Goal: Task Accomplishment & Management: Use online tool/utility

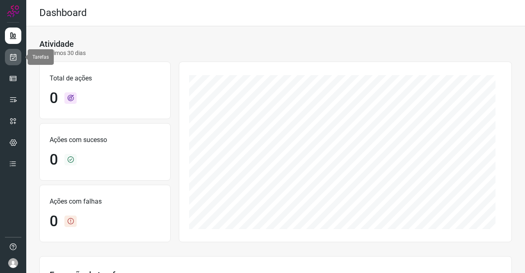
click at [14, 57] on icon at bounding box center [13, 57] width 9 height 8
click at [9, 56] on link at bounding box center [13, 57] width 16 height 16
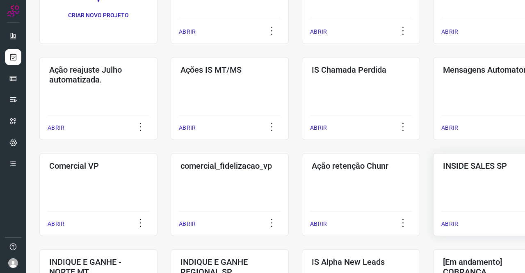
scroll to position [205, 0]
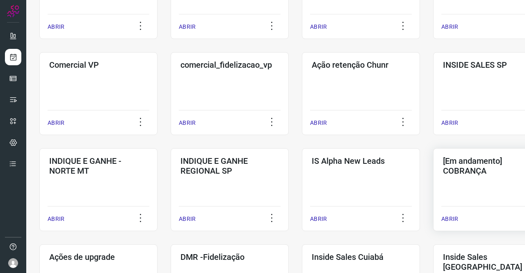
click at [480, 165] on h3 "[Em andamento] COBRANÇA" at bounding box center [492, 166] width 99 height 20
click at [477, 170] on h3 "[Em andamento] COBRANÇA" at bounding box center [492, 166] width 99 height 20
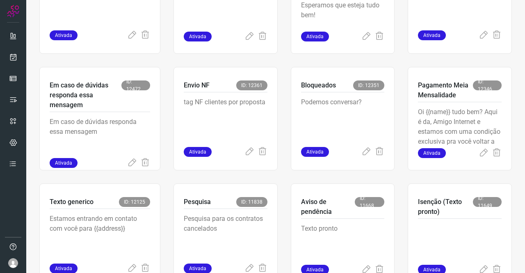
scroll to position [361, 0]
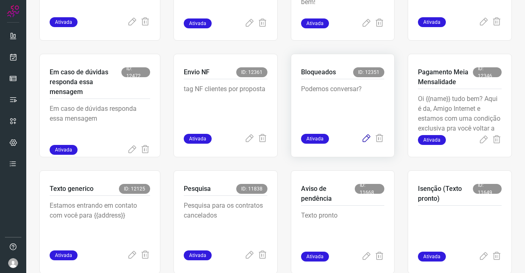
click at [362, 140] on icon at bounding box center [367, 139] width 10 height 10
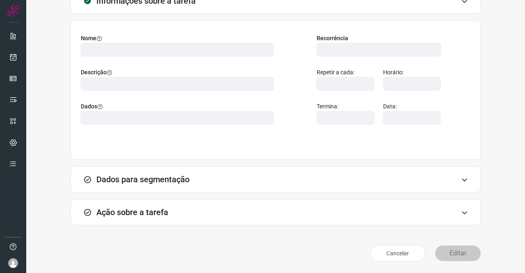
scroll to position [47, 0]
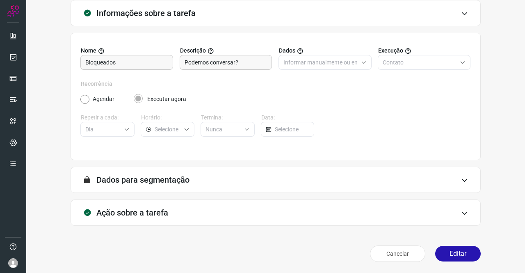
click at [136, 200] on div "Ação sobre a tarefa" at bounding box center [276, 213] width 410 height 26
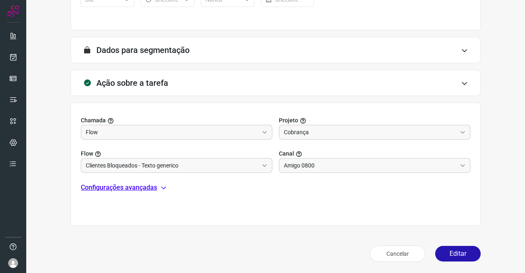
click at [117, 188] on p "Configurações avançadas" at bounding box center [119, 188] width 76 height 10
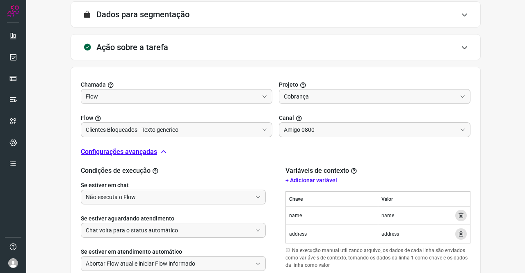
scroll to position [259, 0]
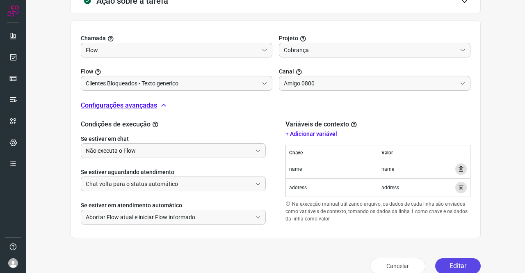
click at [452, 266] on button "Editar" at bounding box center [459, 266] width 46 height 16
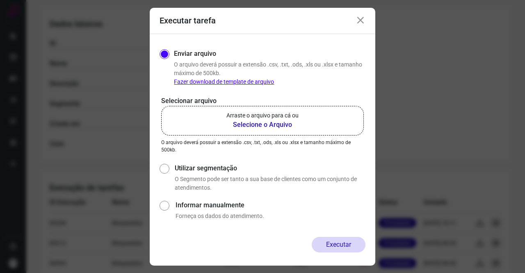
click at [265, 125] on b "Selecione o Arquivo" at bounding box center [263, 125] width 72 height 10
click at [0, 0] on input "Arraste o arquivo para cá ou Selecione o Arquivo" at bounding box center [0, 0] width 0 height 0
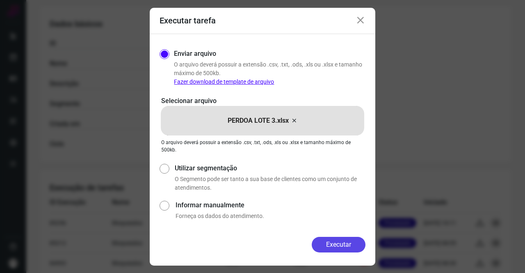
click at [337, 244] on button "Executar" at bounding box center [339, 245] width 54 height 16
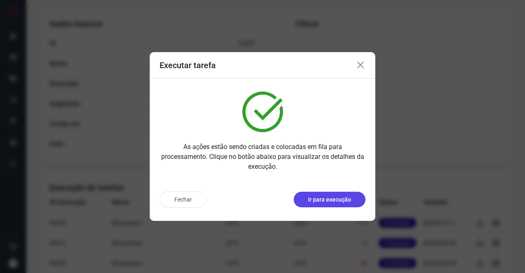
click at [311, 193] on button "Ir para execução" at bounding box center [330, 200] width 72 height 16
